Goal: Register for event/course

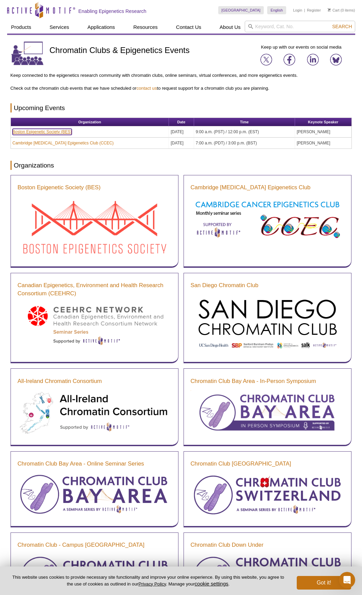
click at [53, 132] on link "Boston Epigenetic Society (BES)" at bounding box center [42, 132] width 59 height 6
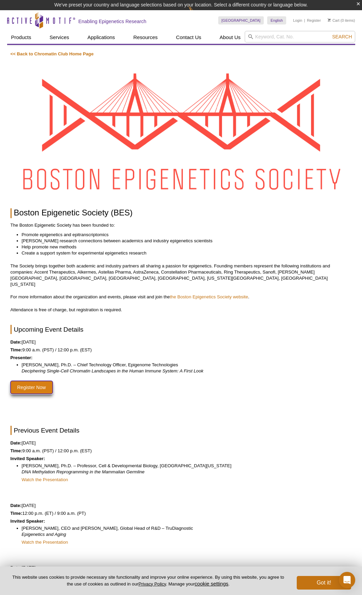
click at [41, 381] on link "Register Now" at bounding box center [32, 387] width 42 height 13
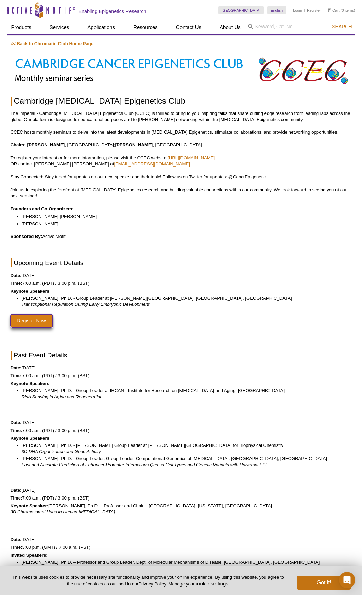
click at [28, 320] on link "Register Now" at bounding box center [32, 320] width 42 height 13
